Goal: Find specific page/section: Find specific page/section

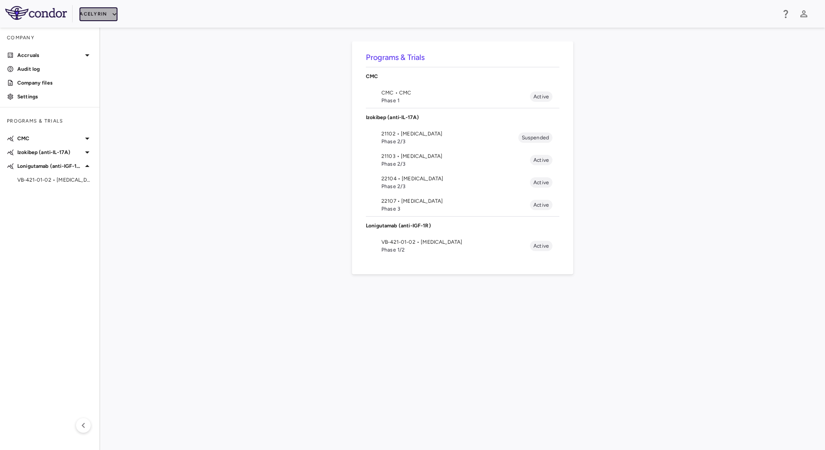
click at [112, 12] on icon "button" at bounding box center [115, 14] width 8 height 8
click at [108, 83] on li "BridgeBio, Inc." at bounding box center [115, 82] width 72 height 13
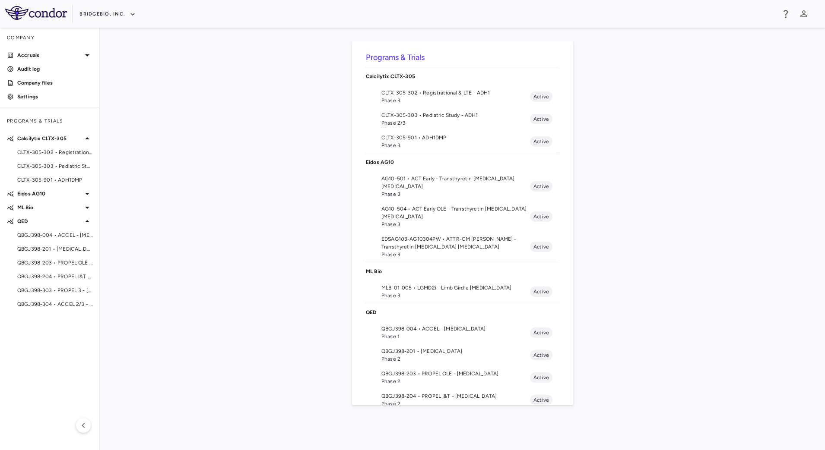
click at [399, 145] on span "Phase 3" at bounding box center [455, 146] width 149 height 8
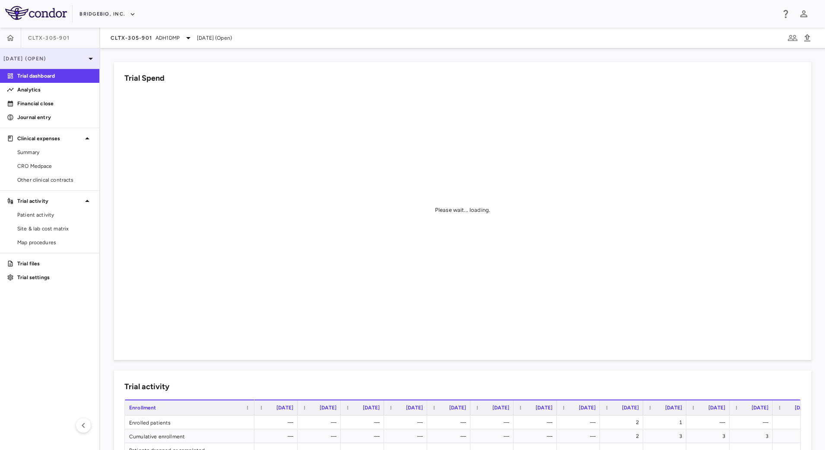
click at [77, 56] on p "[DATE] (Open)" at bounding box center [44, 59] width 82 height 8
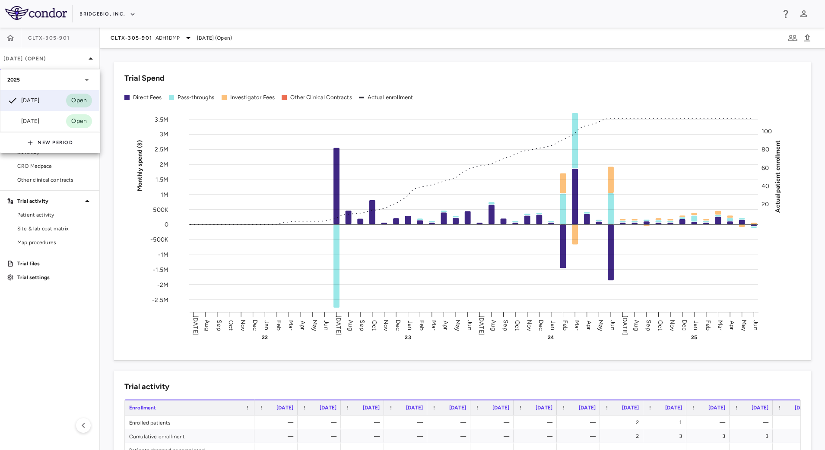
click at [319, 62] on div at bounding box center [412, 225] width 825 height 450
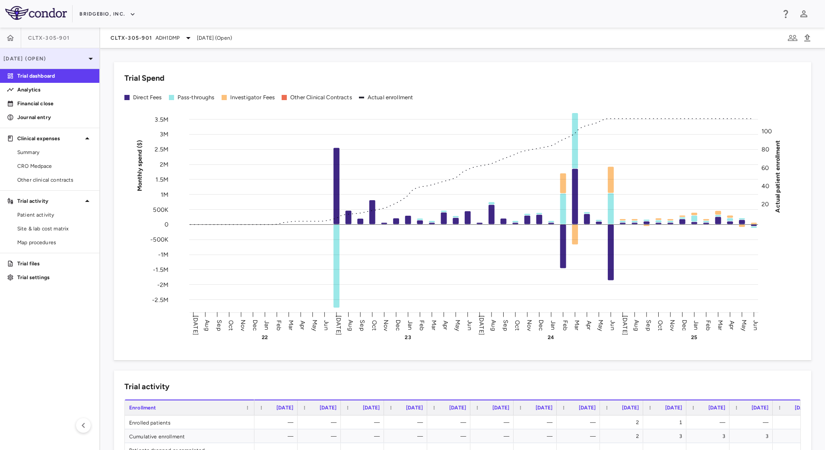
click at [76, 58] on p "[DATE] (Open)" at bounding box center [44, 59] width 82 height 8
